Goal: Check status: Check status

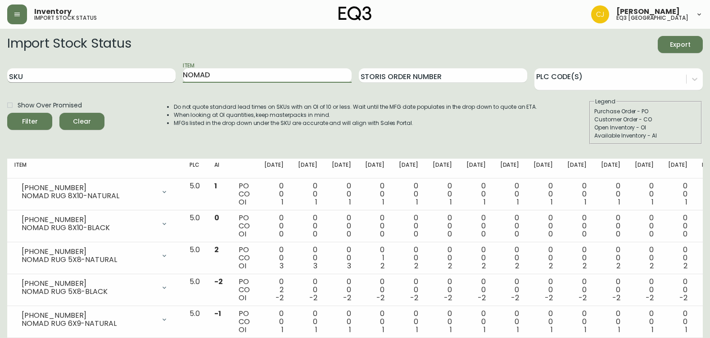
click at [58, 80] on input "SKU" at bounding box center [91, 75] width 168 height 14
drag, startPoint x: 239, startPoint y: 74, endPoint x: 0, endPoint y: 67, distance: 238.7
click at [0, 67] on html "Inventory import stock status [PERSON_NAME] eq3 [GEOGRAPHIC_DATA] Import Stock …" at bounding box center [355, 275] width 710 height 550
click at [58, 77] on input "SKU" at bounding box center [91, 75] width 168 height 14
paste input "[PHONE_NUMBER]"
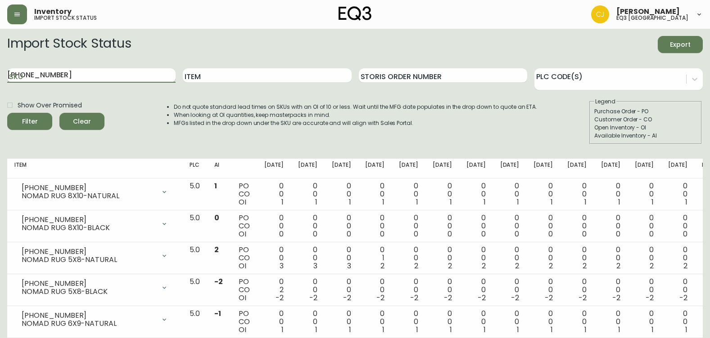
click at [7, 113] on button "Filter" at bounding box center [29, 121] width 45 height 17
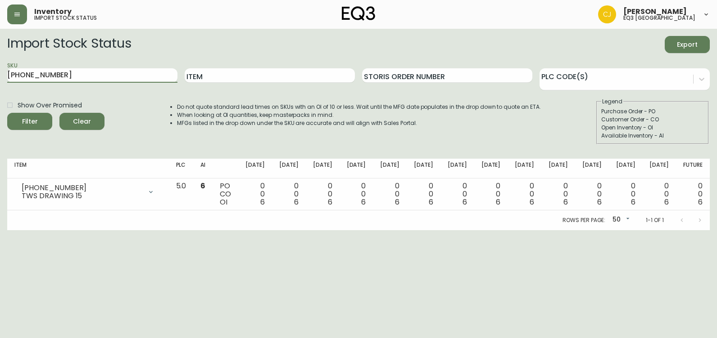
drag, startPoint x: 144, startPoint y: 73, endPoint x: 0, endPoint y: 79, distance: 143.7
click at [0, 79] on html "Inventory import stock status [PERSON_NAME] eq3 [GEOGRAPHIC_DATA] Import Stock …" at bounding box center [358, 115] width 717 height 230
paste input "2"
type input "[PHONE_NUMBER]"
click at [7, 113] on button "Filter" at bounding box center [29, 121] width 45 height 17
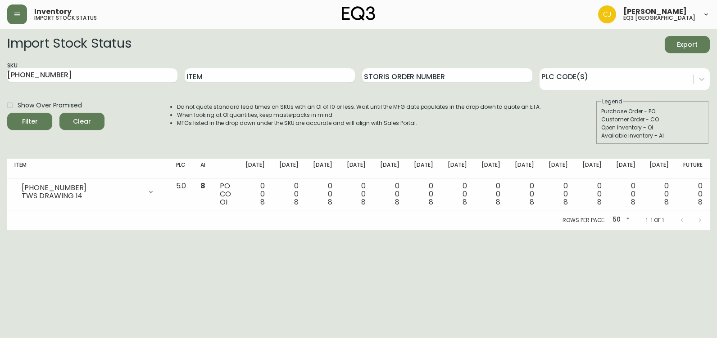
click at [157, 230] on html "Inventory import stock status [PERSON_NAME] eq3 [GEOGRAPHIC_DATA] Import Stock …" at bounding box center [358, 115] width 717 height 230
